Goal: Task Accomplishment & Management: Manage account settings

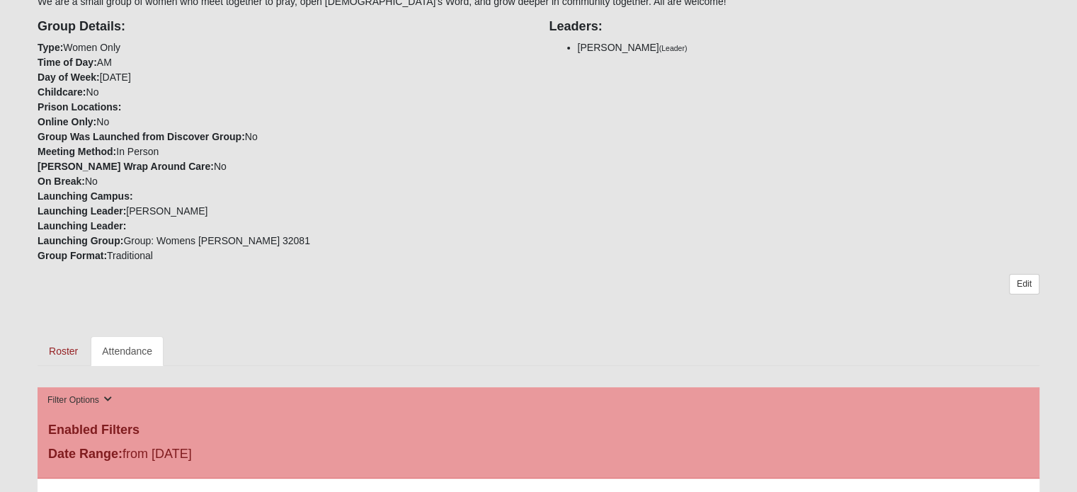
scroll to position [346, 0]
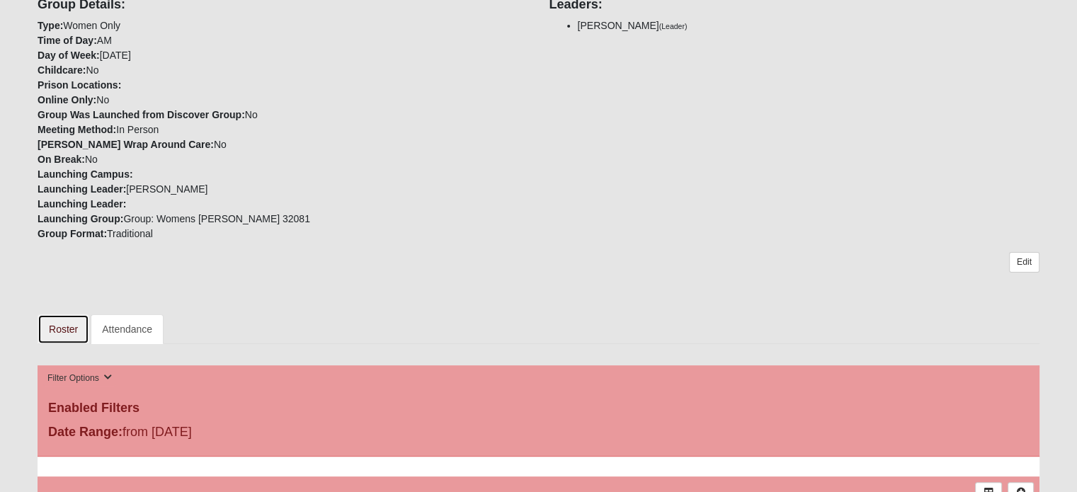
click at [63, 324] on link "Roster" at bounding box center [64, 329] width 52 height 30
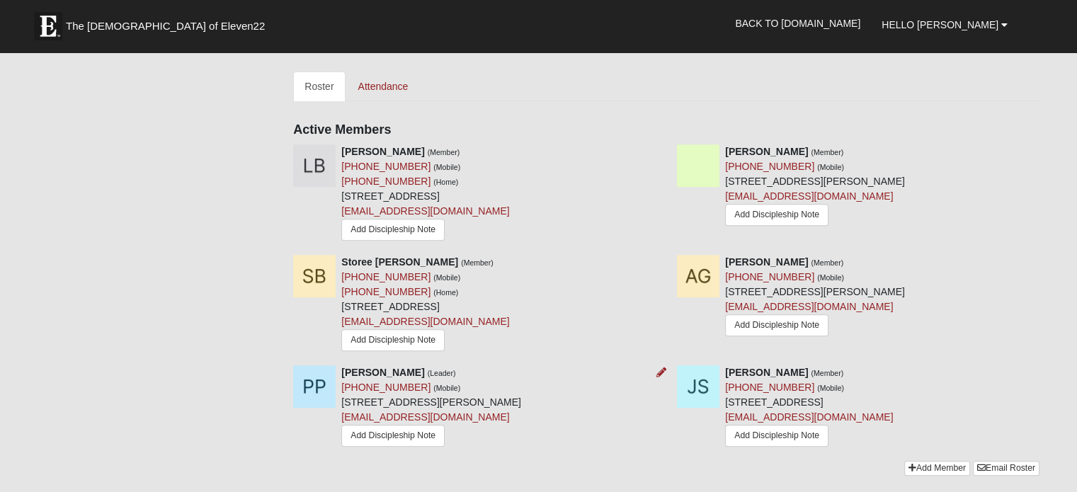
scroll to position [566, 0]
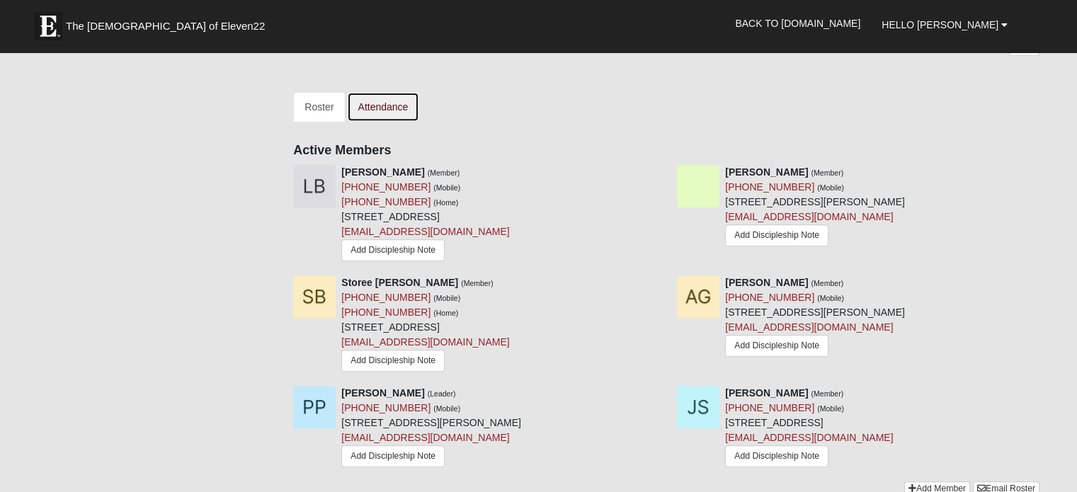
click at [384, 104] on link "Attendance" at bounding box center [383, 107] width 73 height 30
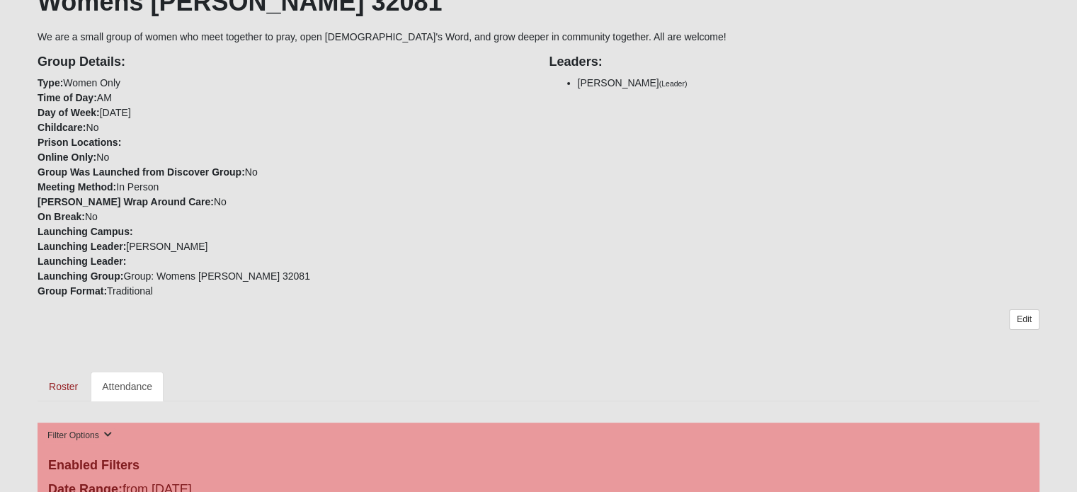
scroll to position [275, 0]
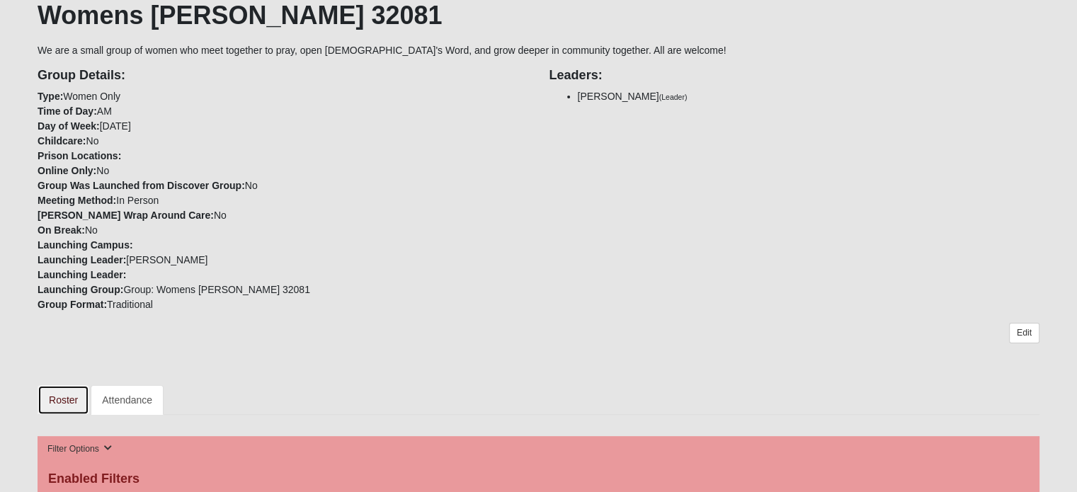
click at [59, 392] on link "Roster" at bounding box center [64, 400] width 52 height 30
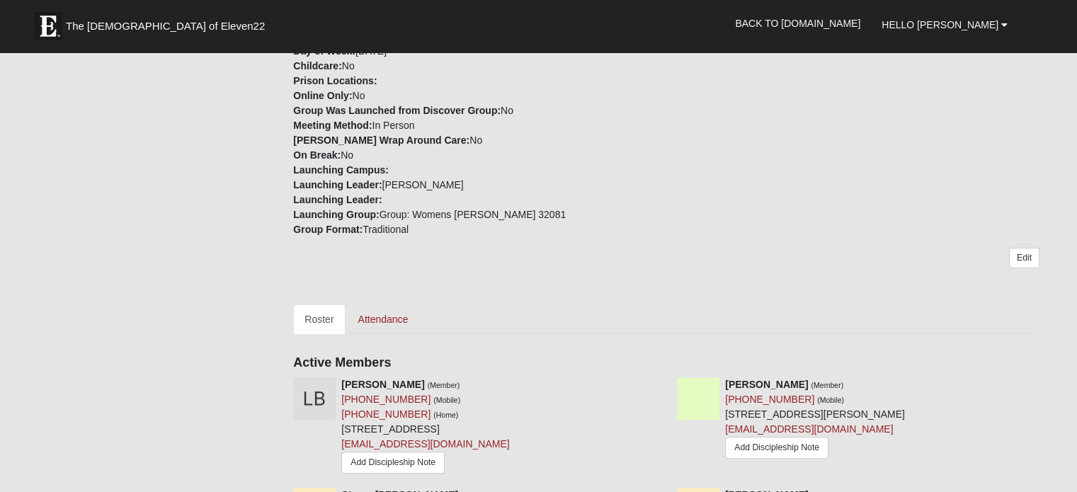
scroll to position [425, 0]
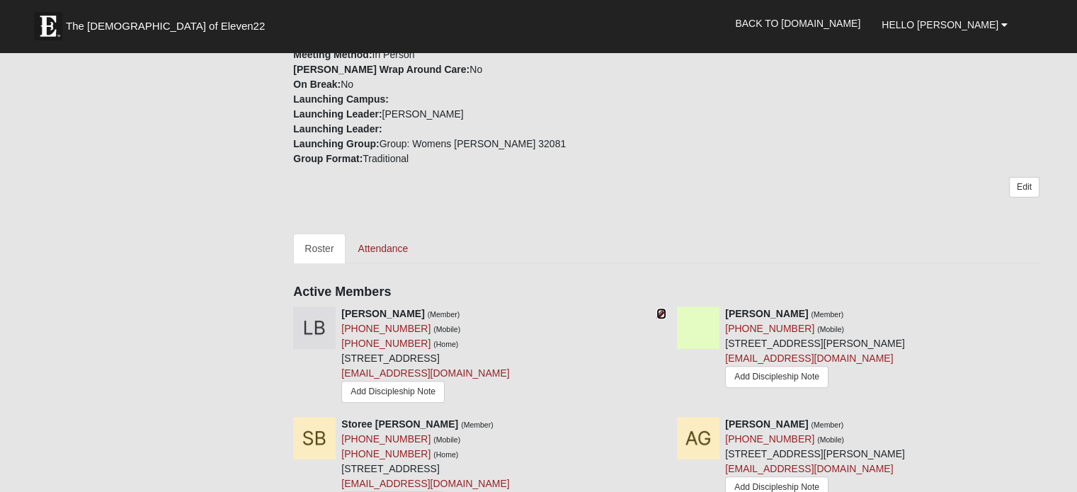
click at [659, 308] on link at bounding box center [661, 313] width 10 height 11
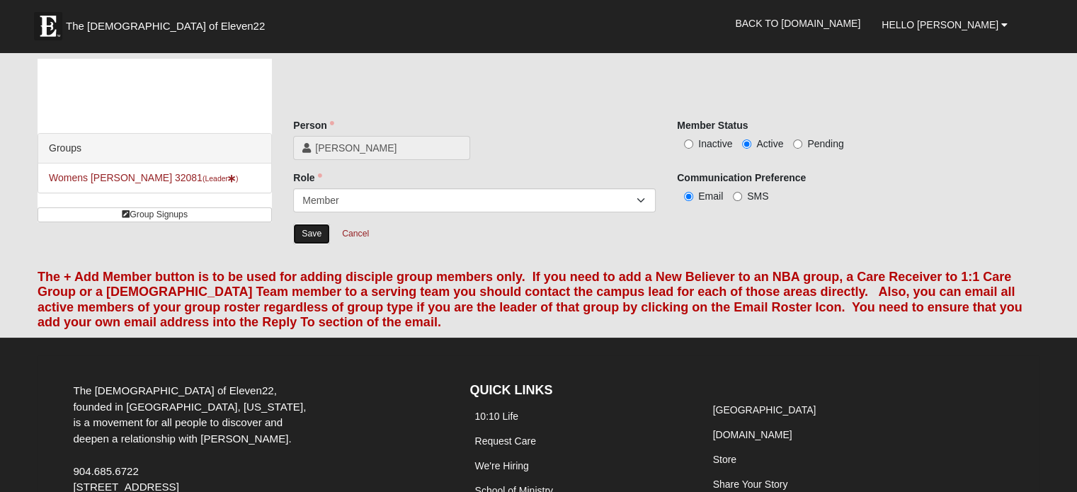
click at [311, 229] on input "Save" at bounding box center [311, 234] width 37 height 21
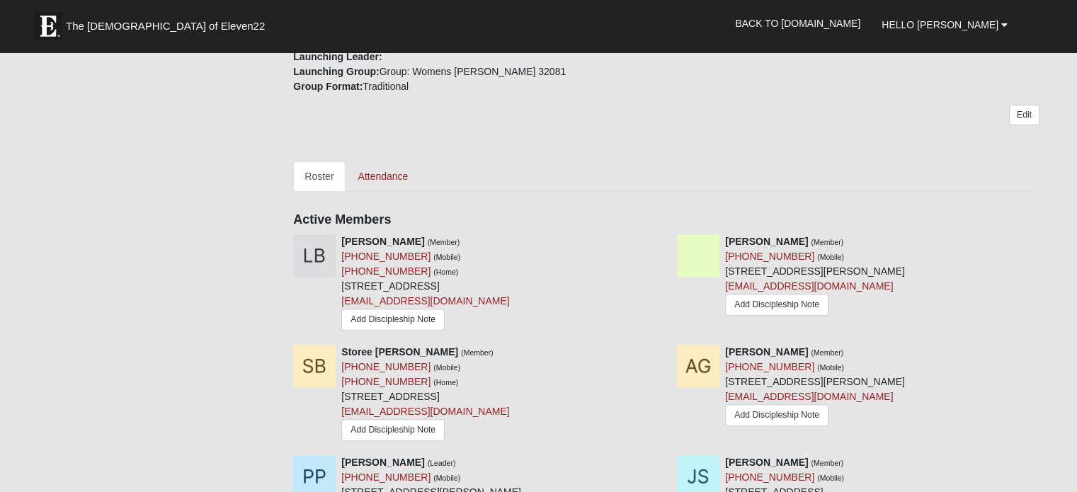
scroll to position [496, 0]
click at [1042, 239] on icon at bounding box center [1045, 243] width 10 height 10
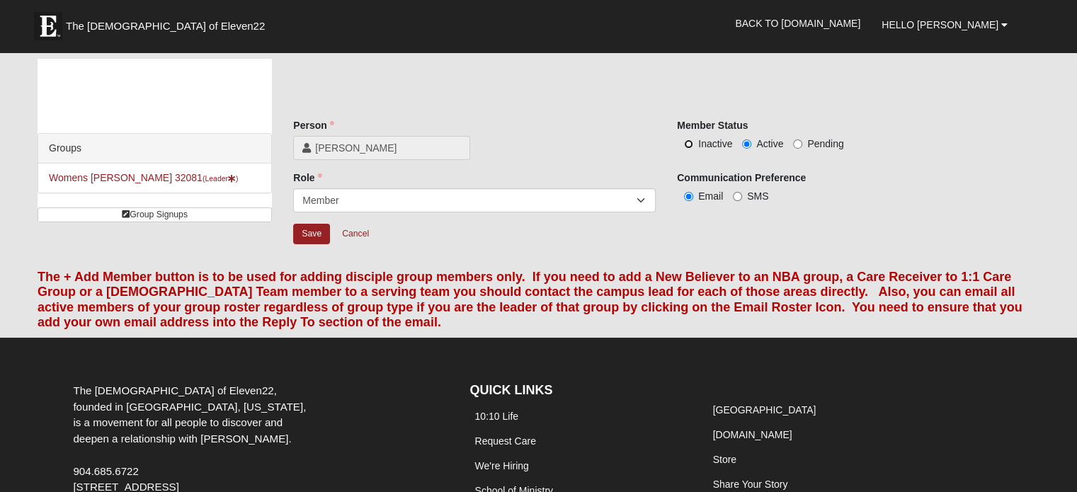
click at [687, 143] on input "Inactive" at bounding box center [688, 143] width 9 height 9
radio input "true"
click at [313, 229] on input "Save" at bounding box center [311, 234] width 37 height 21
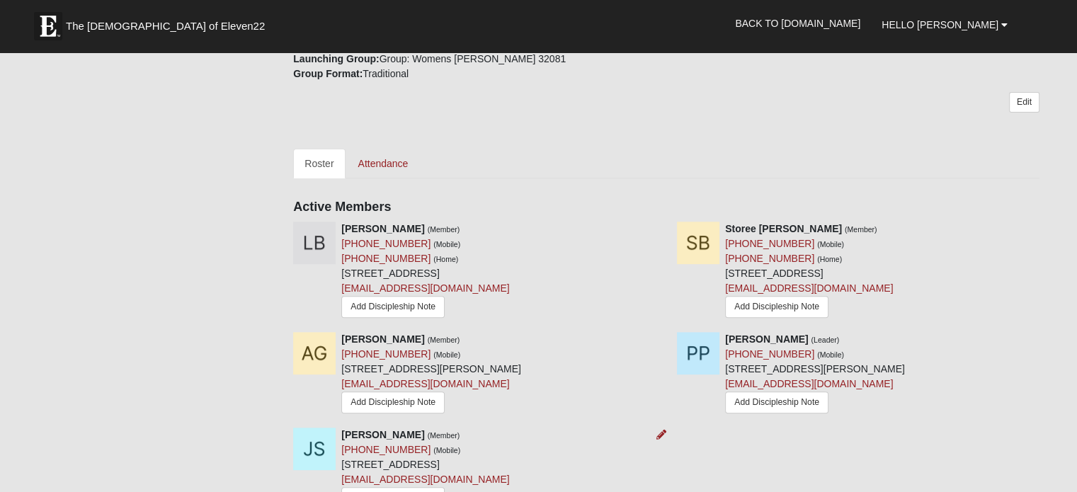
scroll to position [496, 0]
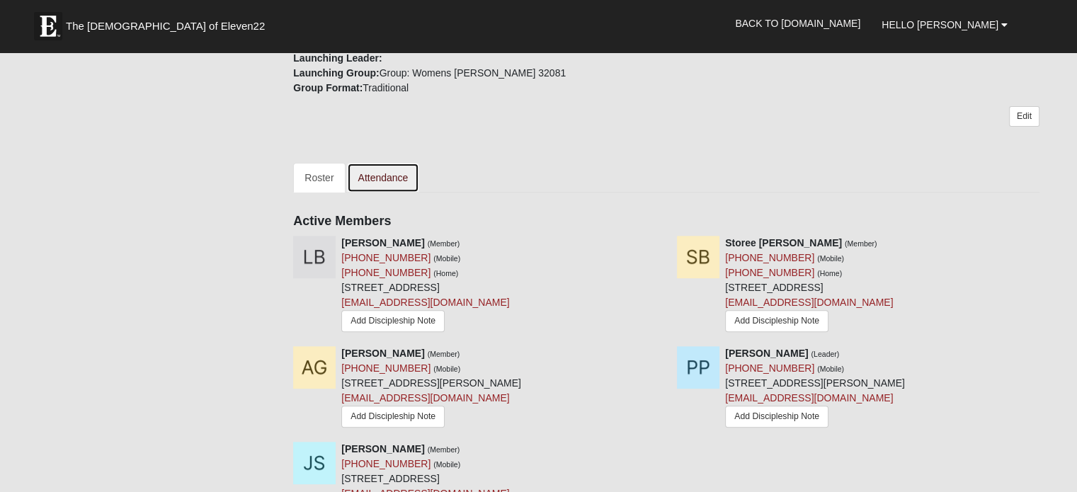
click at [379, 169] on link "Attendance" at bounding box center [383, 178] width 73 height 30
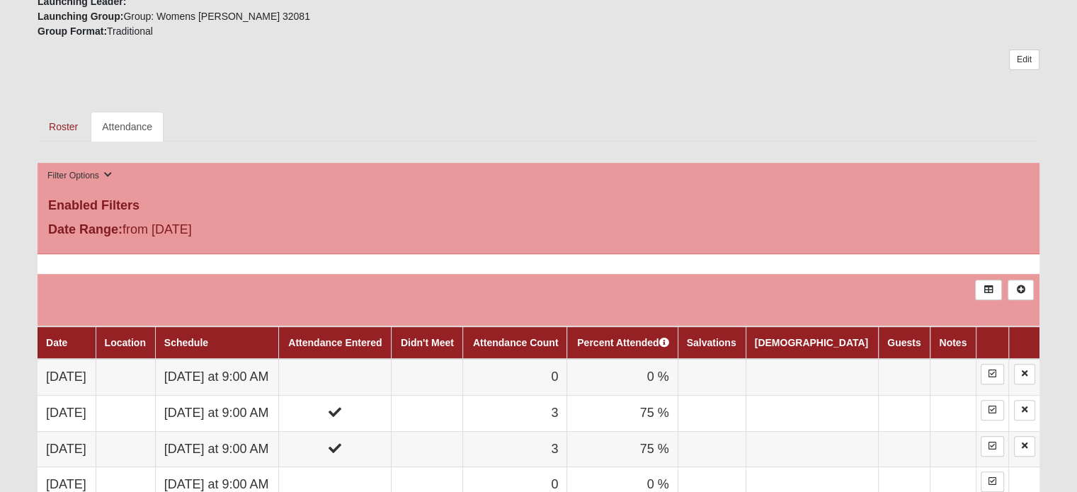
scroll to position [566, 0]
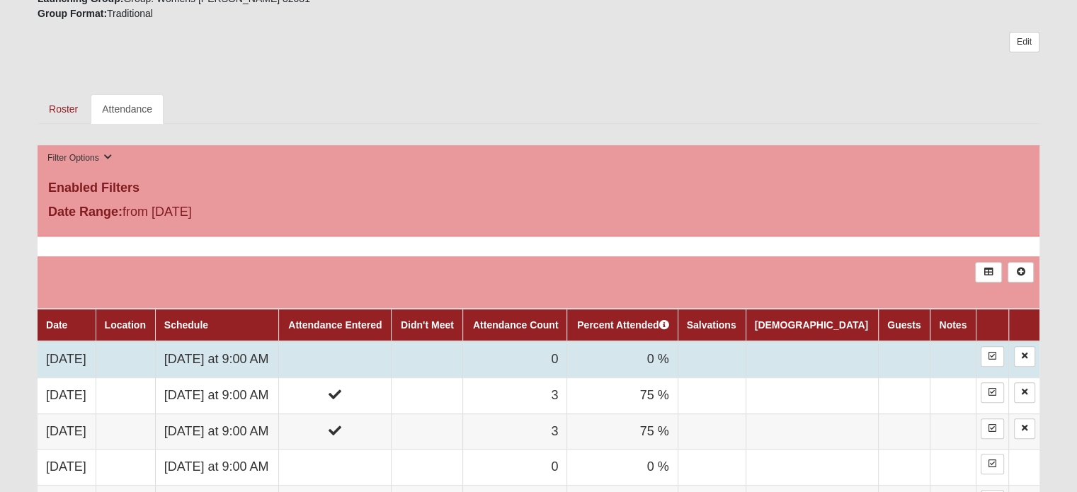
click at [79, 350] on td "[DATE]" at bounding box center [67, 359] width 58 height 36
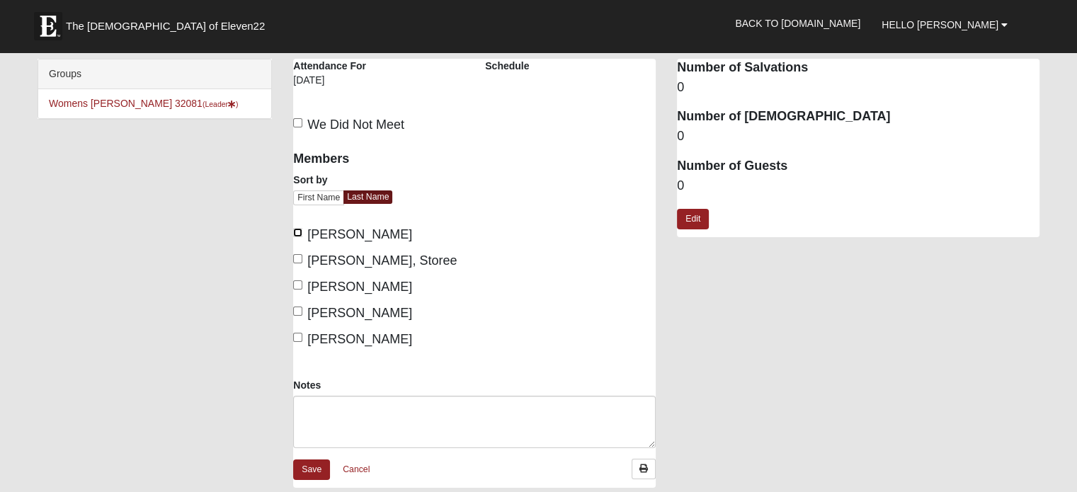
click at [297, 231] on input "Beauman, Laura" at bounding box center [297, 232] width 9 height 9
checkbox input "true"
click at [297, 258] on input "Brooks, Storee" at bounding box center [297, 258] width 9 height 9
checkbox input "true"
click at [295, 285] on input "Gill, Ashley" at bounding box center [297, 284] width 9 height 9
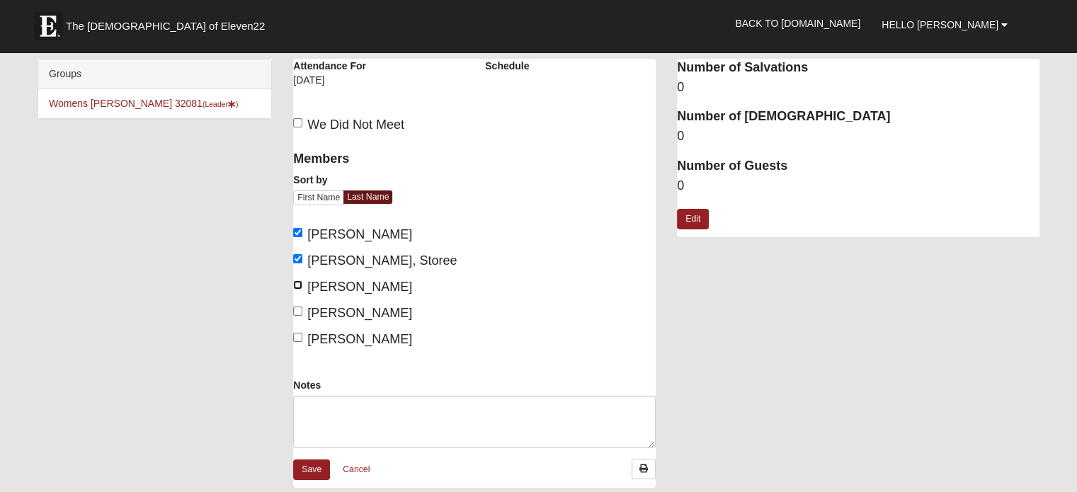
checkbox input "true"
click at [300, 311] on input "Piscitelli, Pam" at bounding box center [297, 311] width 9 height 9
checkbox input "true"
click at [297, 337] on input "Seago, Julie" at bounding box center [297, 337] width 9 height 9
checkbox input "true"
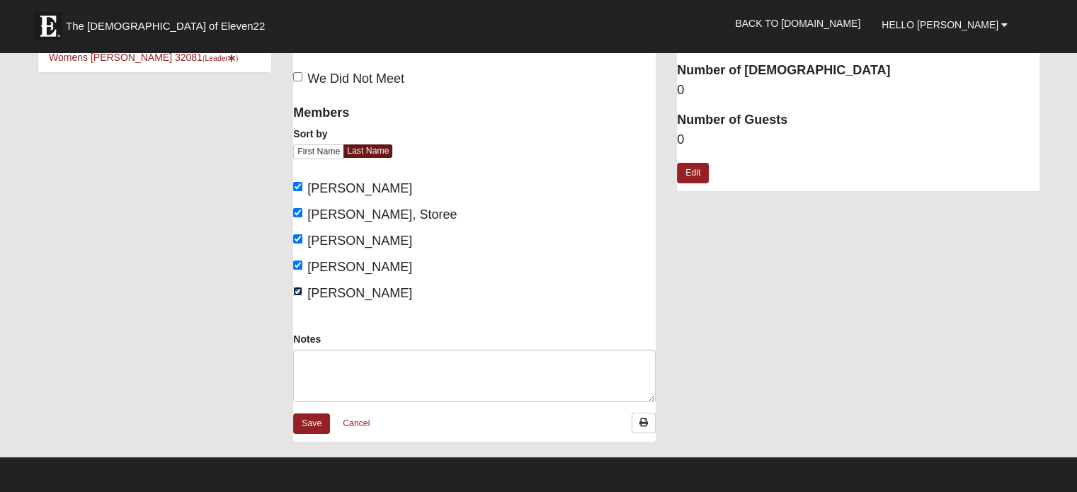
scroll to position [71, 0]
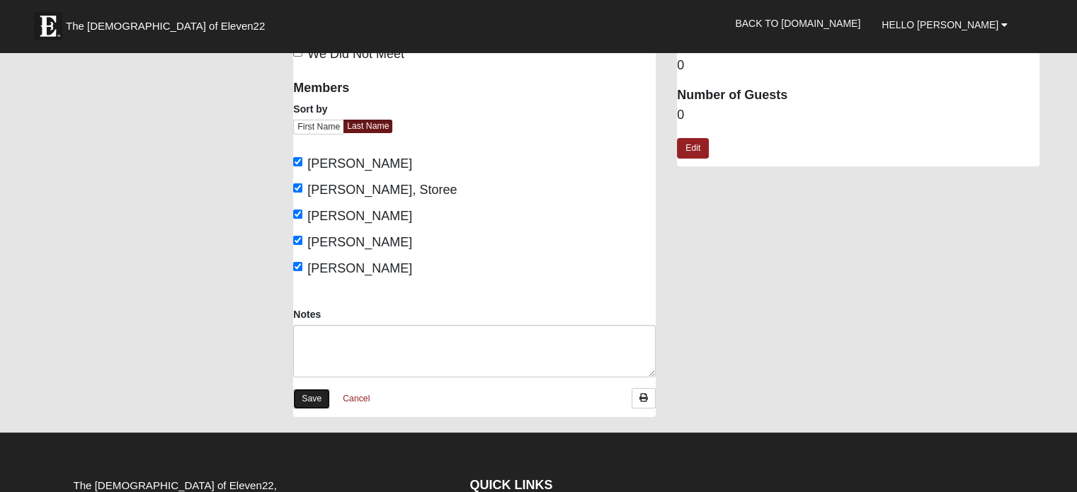
click at [312, 394] on link "Save" at bounding box center [311, 399] width 37 height 21
